Goal: Task Accomplishment & Management: Use online tool/utility

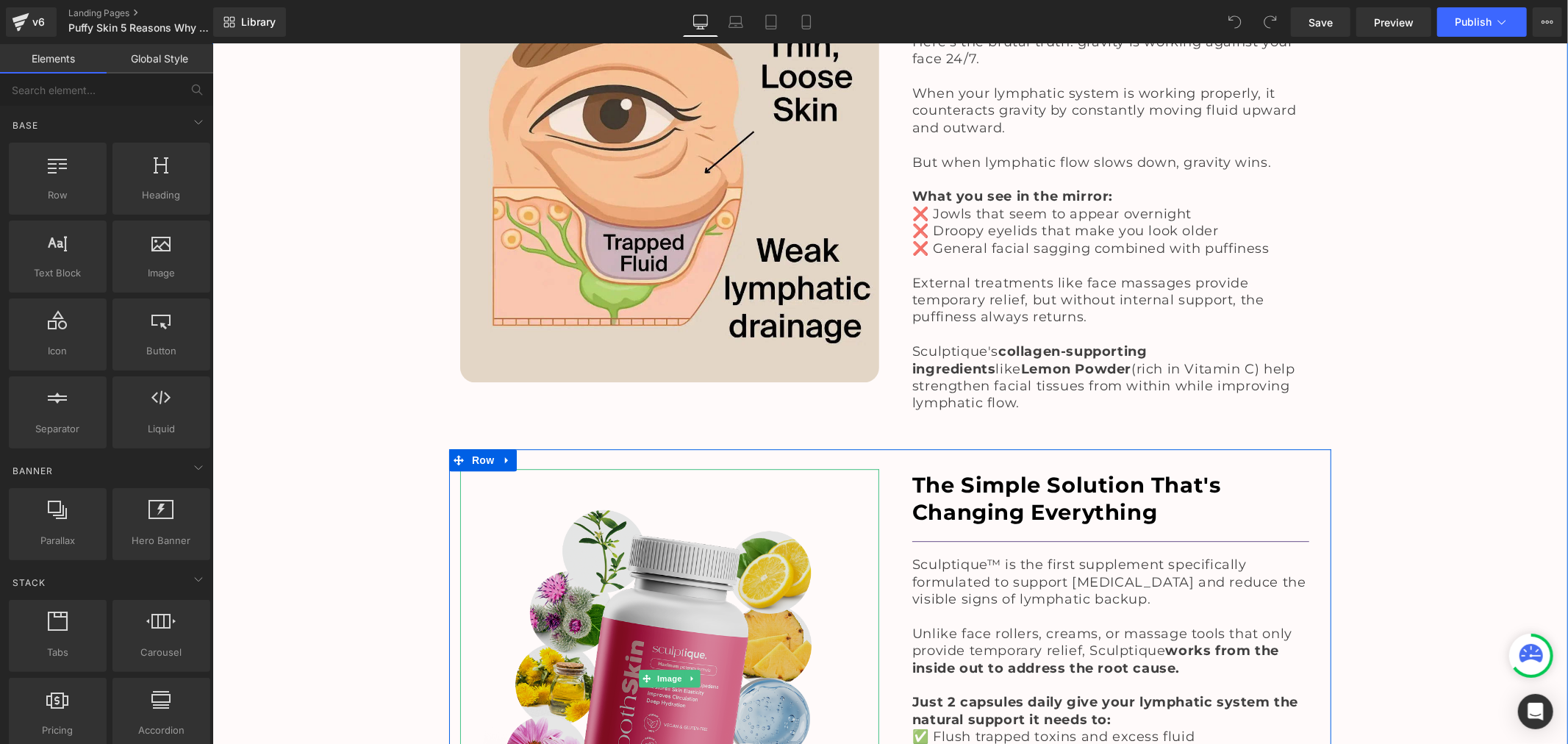
scroll to position [3105, 0]
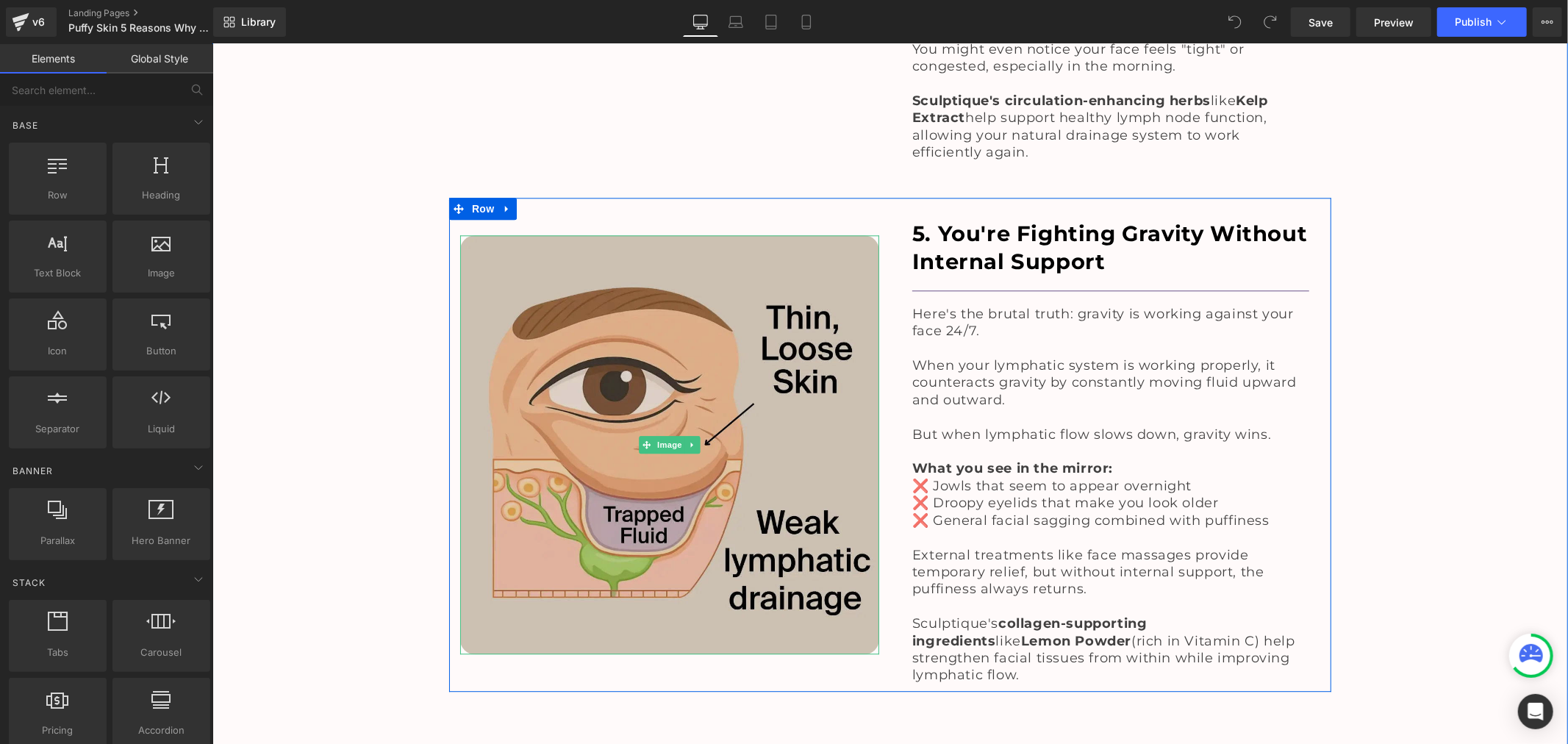
click at [652, 320] on img at bounding box center [669, 444] width 419 height 419
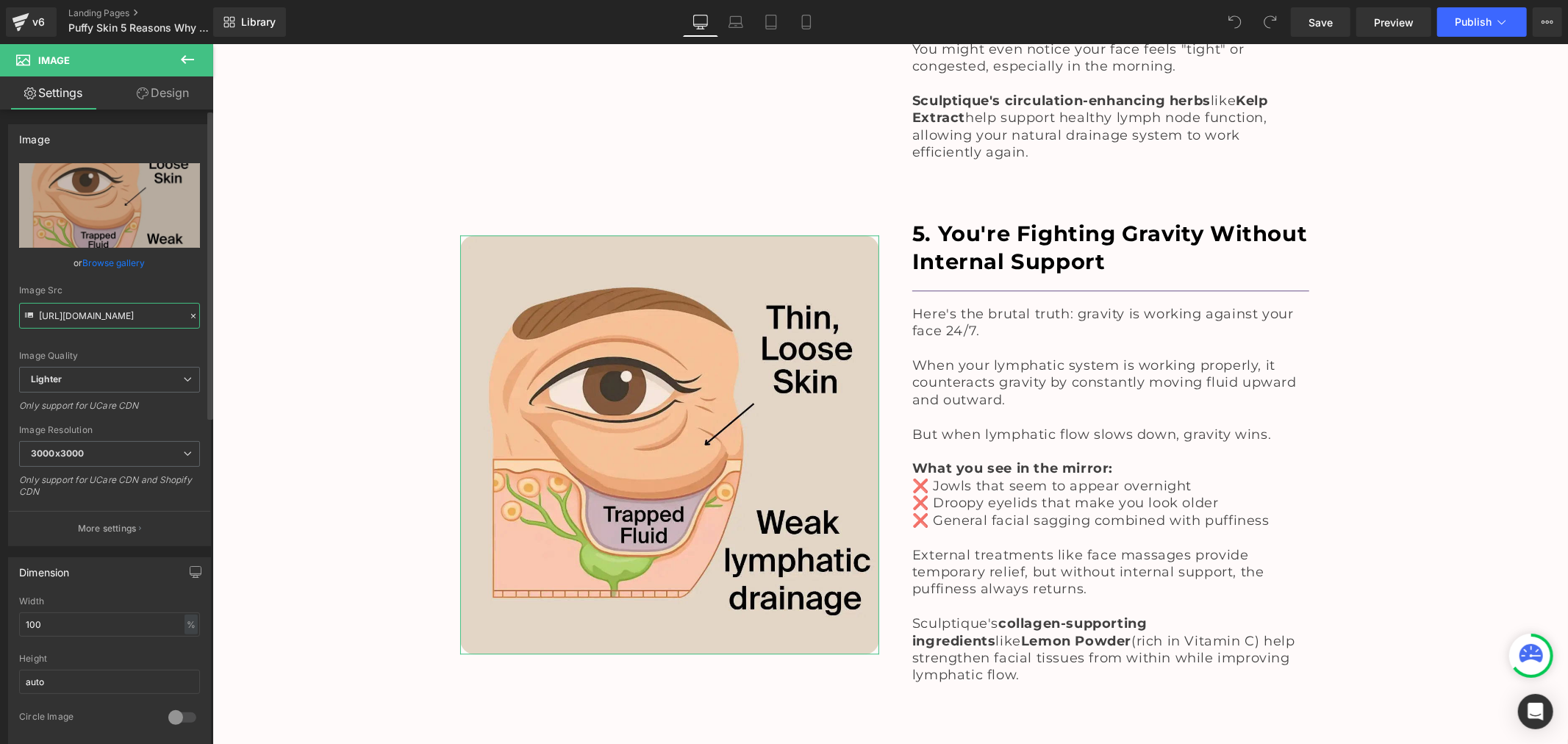
click at [97, 318] on input "https://ucarecdn.com/52e23135-ecdf-4fb3-a907-c837d9539312/-/format/auto/-/previ…" at bounding box center [110, 316] width 181 height 26
click at [193, 55] on icon at bounding box center [187, 59] width 17 height 17
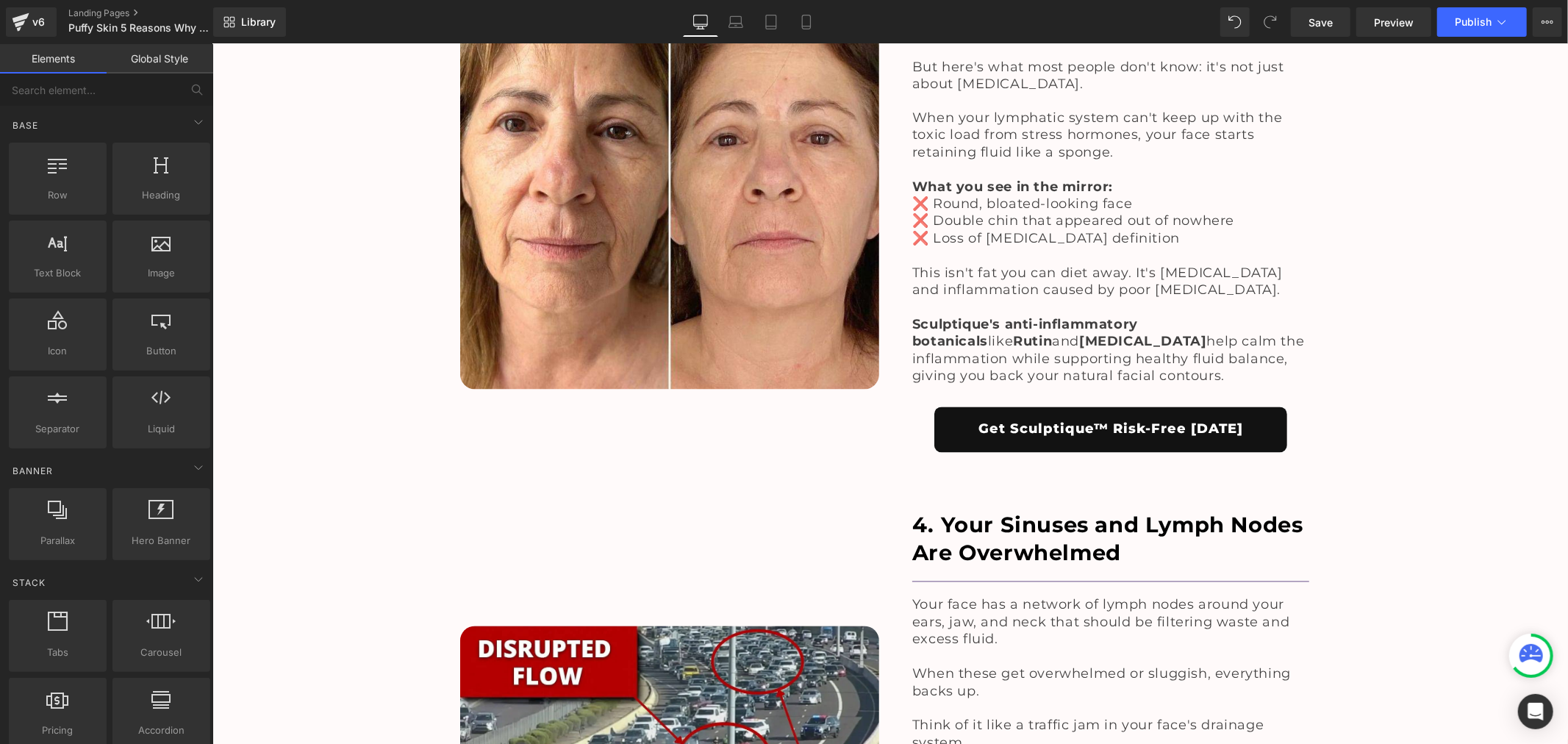
scroll to position [2288, 0]
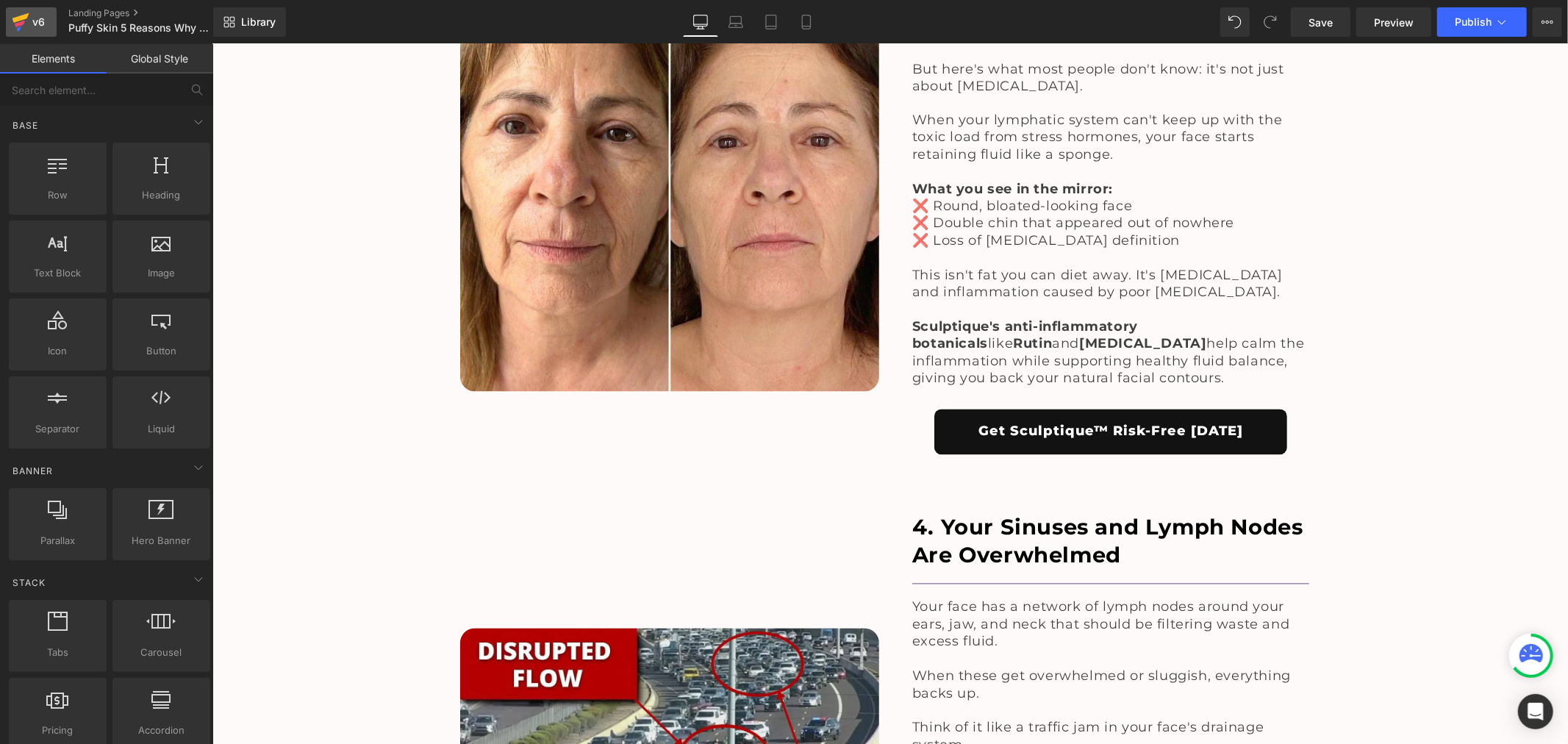
click at [17, 17] on icon at bounding box center [21, 18] width 17 height 10
click at [84, 24] on span "Puffy Skin 5 Reasons Why | Listicle" at bounding box center [139, 28] width 141 height 12
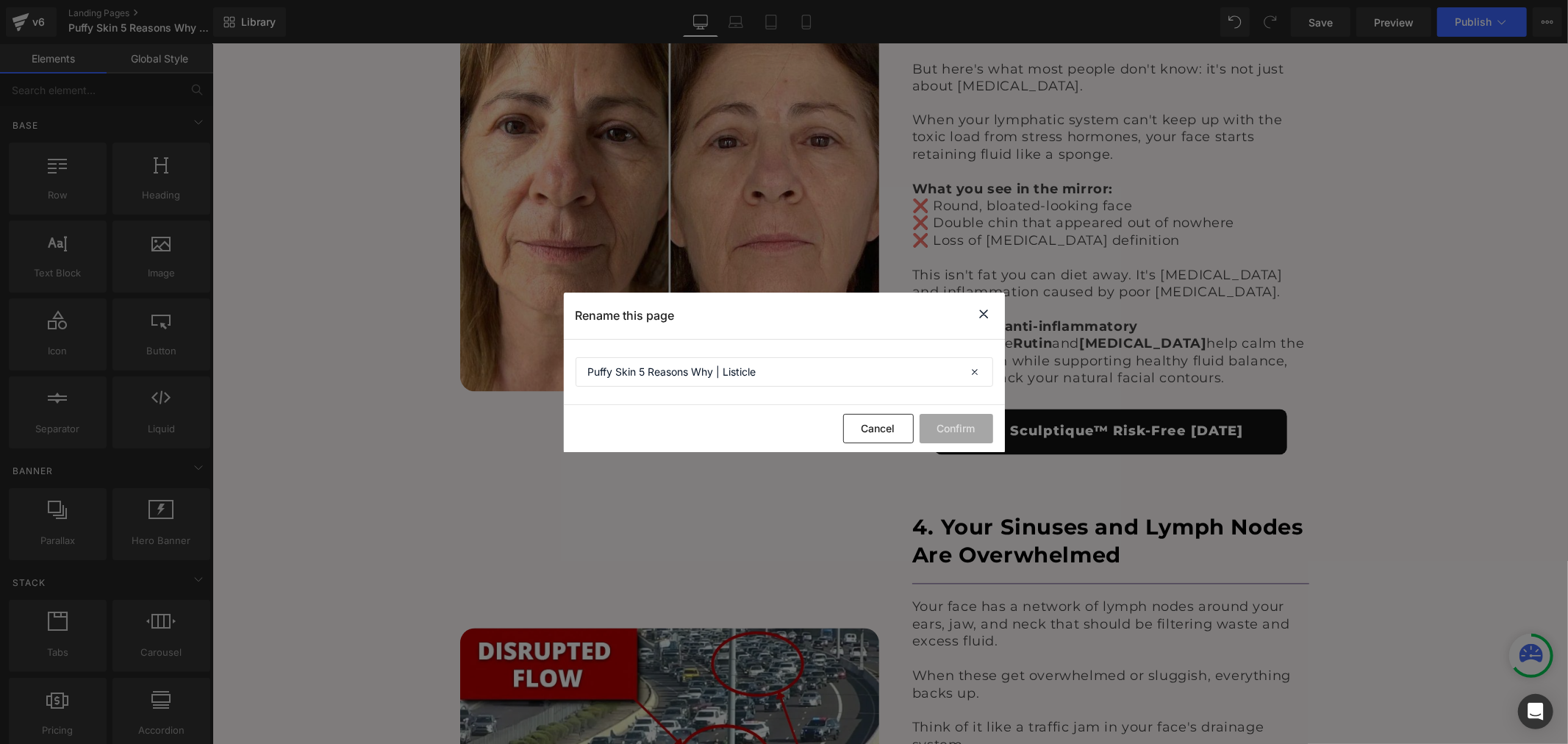
click at [0, 0] on icon at bounding box center [0, 0] width 0 height 0
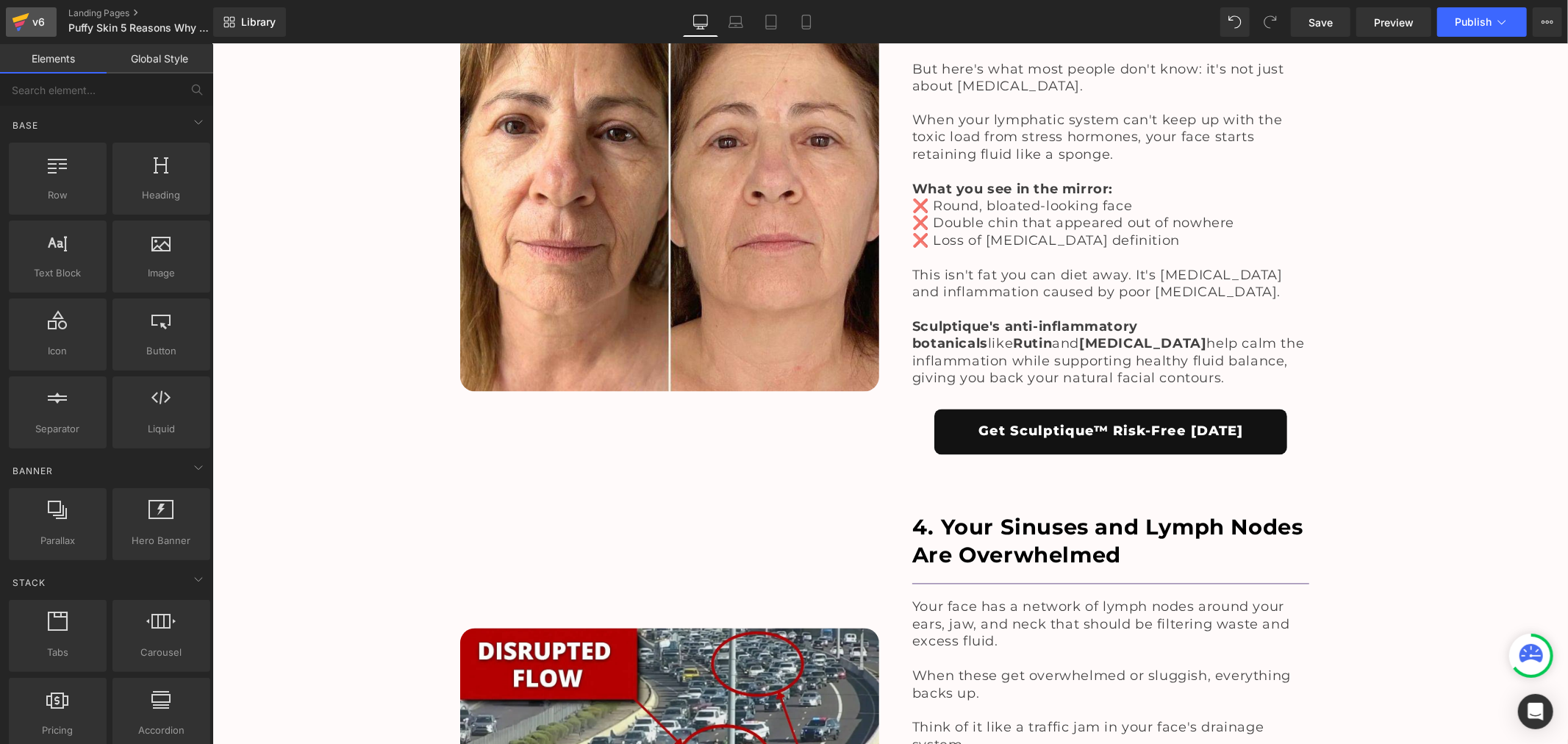
click at [30, 20] on div "v6" at bounding box center [38, 22] width 18 height 19
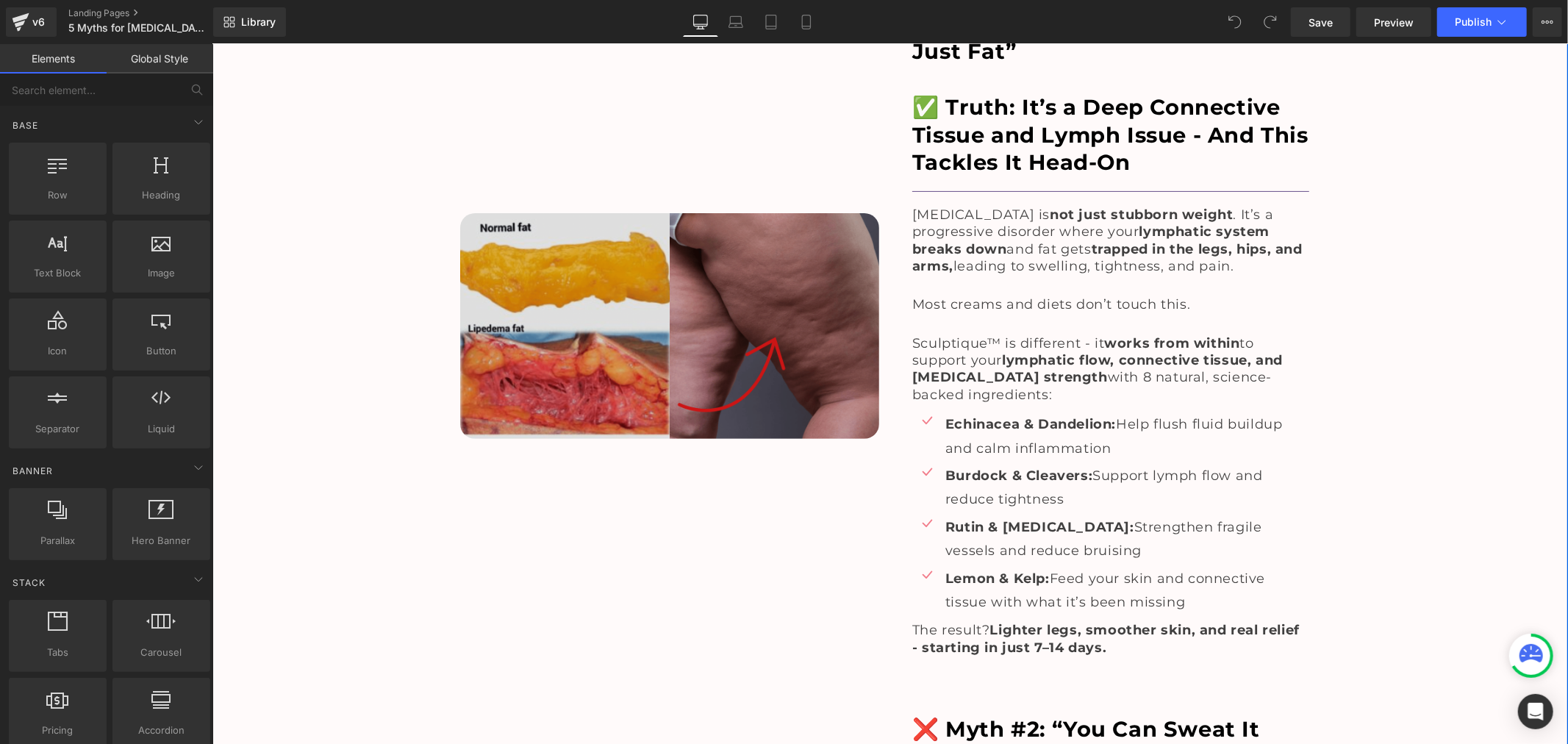
scroll to position [245, 0]
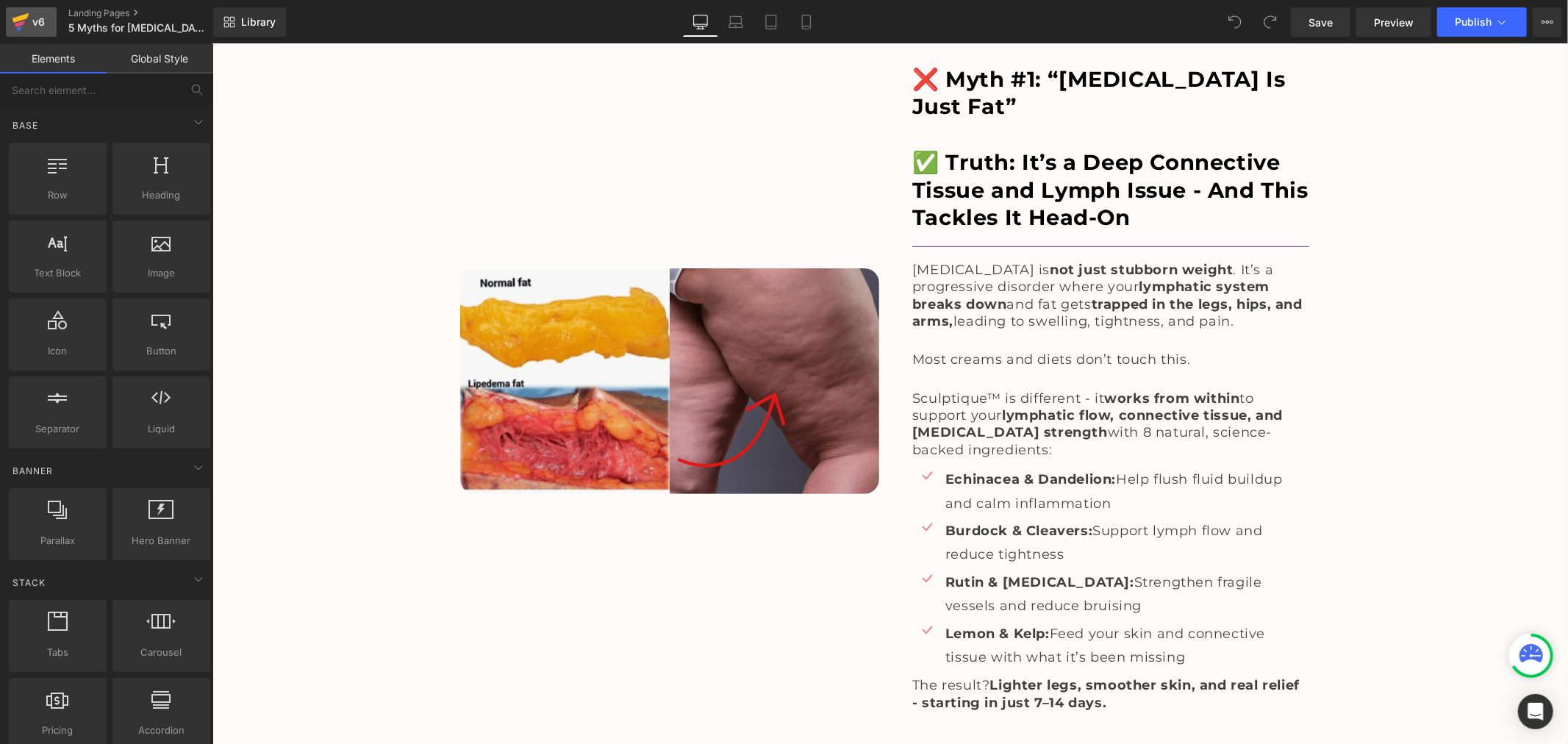
click at [37, 18] on div "v6" at bounding box center [38, 22] width 18 height 19
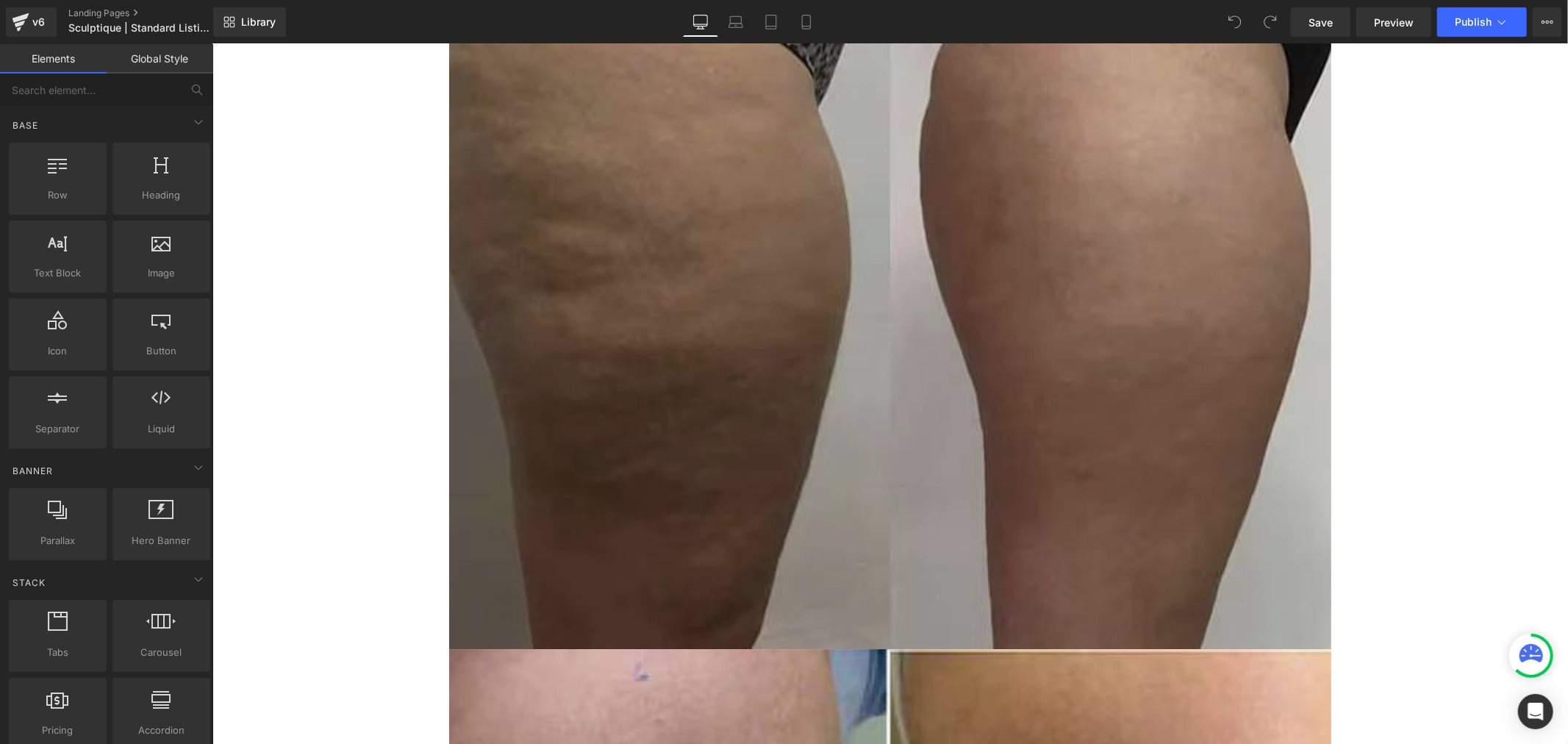
scroll to position [4085, 0]
